Goal: Task Accomplishment & Management: Manage account settings

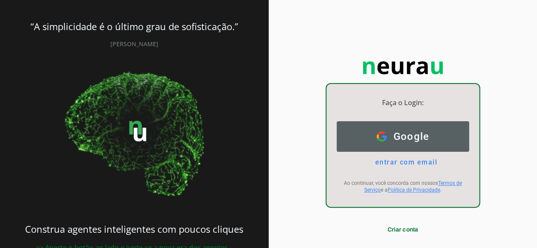
click at [408, 132] on span "Google" at bounding box center [408, 137] width 43 height 12
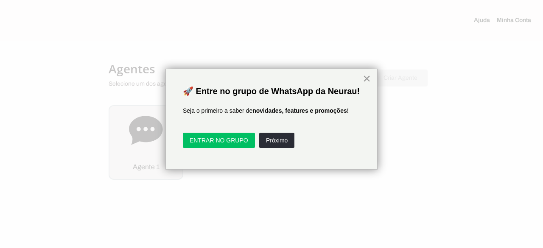
click at [366, 76] on button "×" at bounding box center [367, 79] width 8 height 14
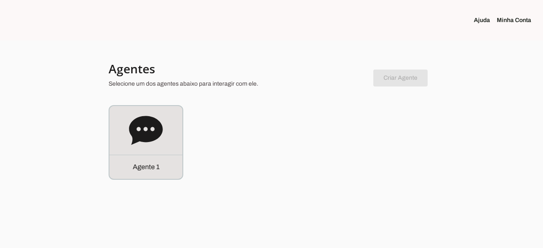
click at [509, 18] on link "Minha Conta" at bounding box center [517, 20] width 41 height 8
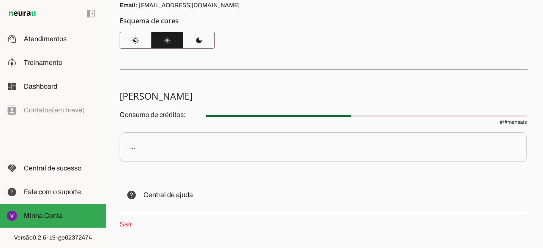
scroll to position [133, 0]
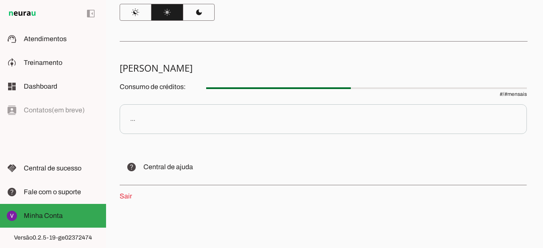
click at [153, 121] on p "..." at bounding box center [324, 119] width 408 height 30
click at [132, 119] on div "..." at bounding box center [132, 119] width 5 height 8
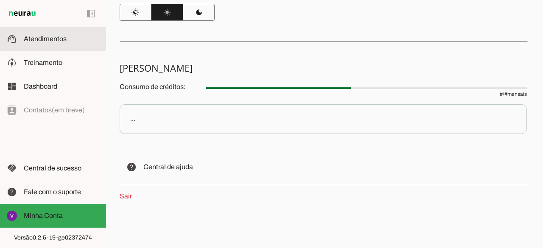
click at [51, 38] on span "Atendimentos" at bounding box center [45, 38] width 43 height 7
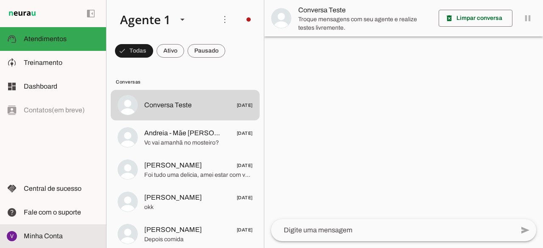
click at [47, 236] on span "Minha Conta" at bounding box center [43, 236] width 39 height 7
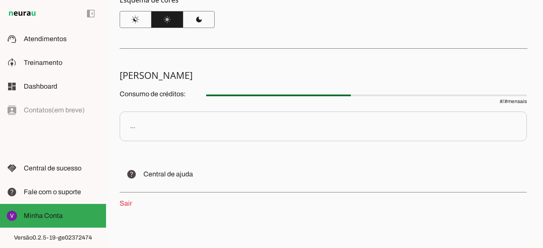
scroll to position [133, 0]
